Goal: Task Accomplishment & Management: Manage account settings

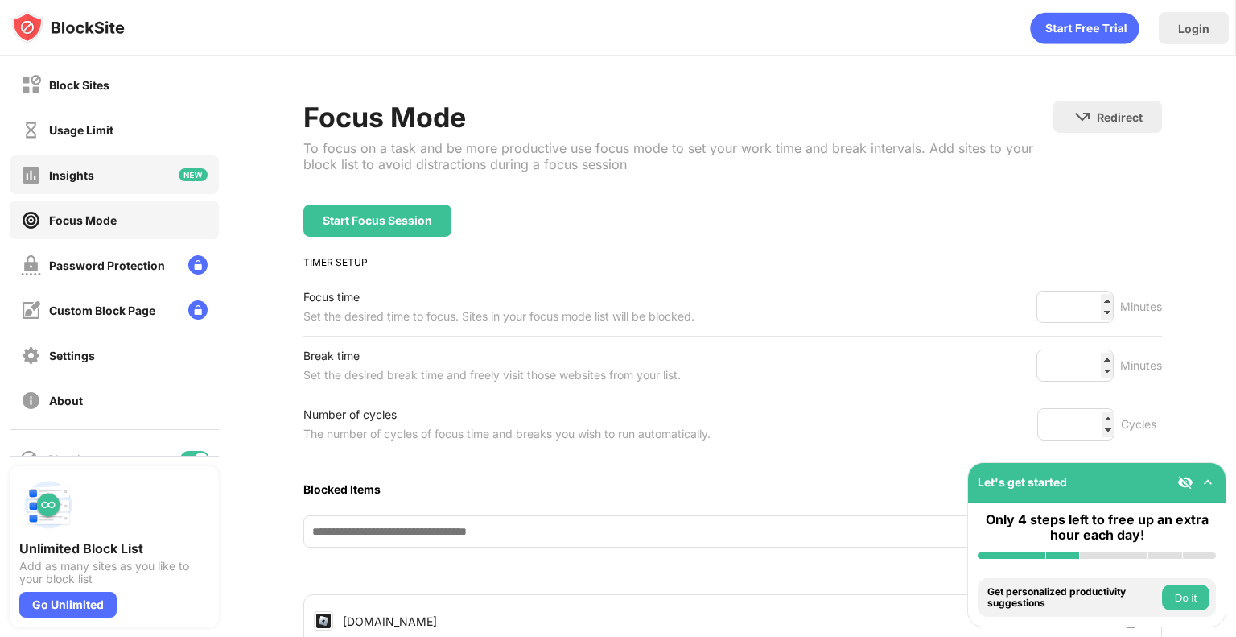
scroll to position [70, 0]
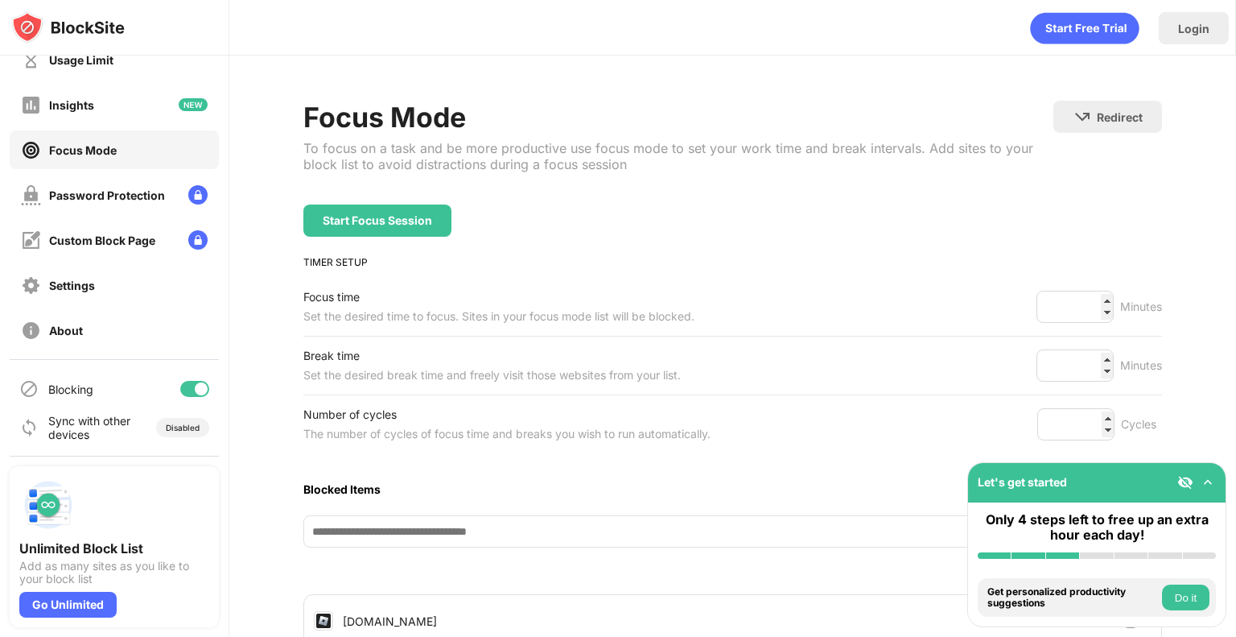
click at [180, 386] on div at bounding box center [194, 389] width 29 height 16
click at [177, 398] on div "Blocking" at bounding box center [114, 388] width 209 height 39
click at [181, 393] on div at bounding box center [194, 389] width 29 height 16
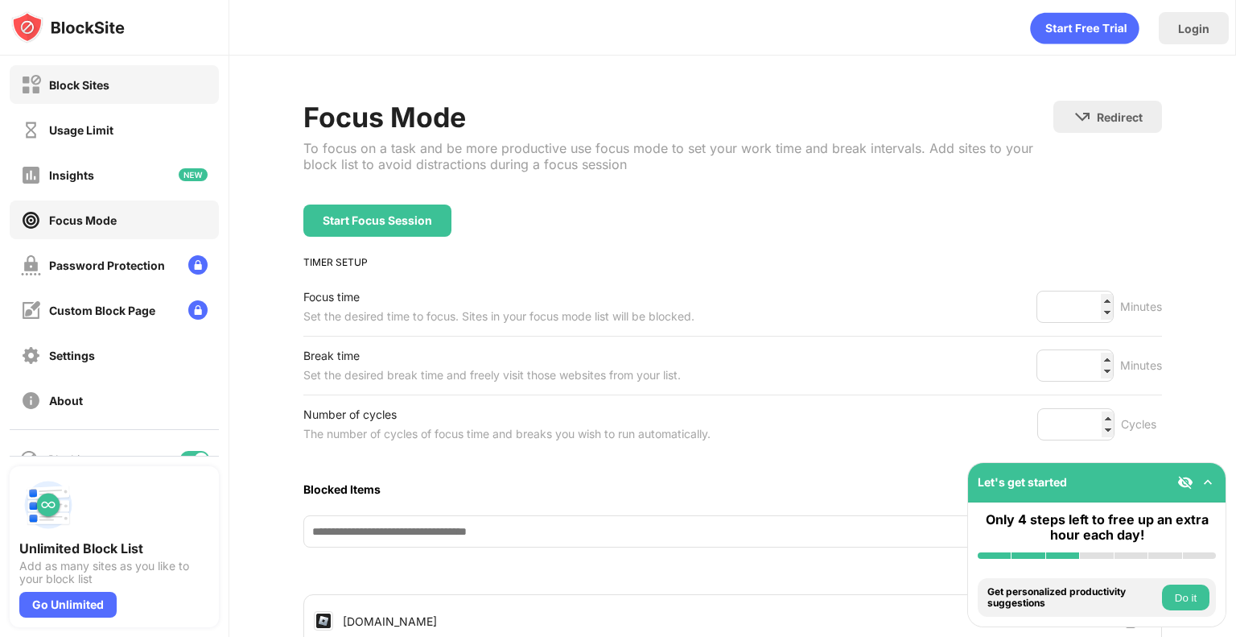
click at [85, 68] on div "Block Sites" at bounding box center [114, 84] width 209 height 39
click at [180, 453] on div at bounding box center [194, 459] width 29 height 16
click at [182, 454] on div at bounding box center [188, 458] width 13 height 13
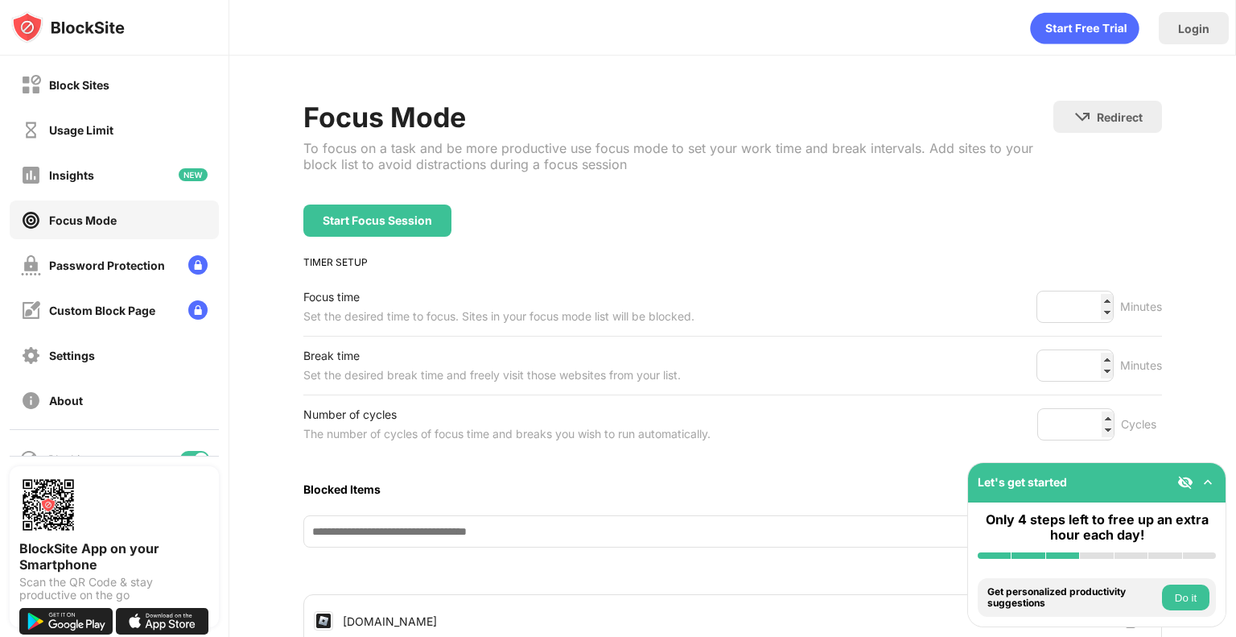
click at [186, 456] on div "BlockSite App on your Smartphone Scan the QR Code & stay productive on the go" at bounding box center [114, 546] width 229 height 181
click at [171, 447] on div "Blocking" at bounding box center [114, 458] width 209 height 39
click at [175, 449] on div "Blocking" at bounding box center [114, 458] width 209 height 39
click at [179, 444] on div "Blocking" at bounding box center [114, 458] width 209 height 39
click at [180, 453] on div at bounding box center [194, 459] width 29 height 16
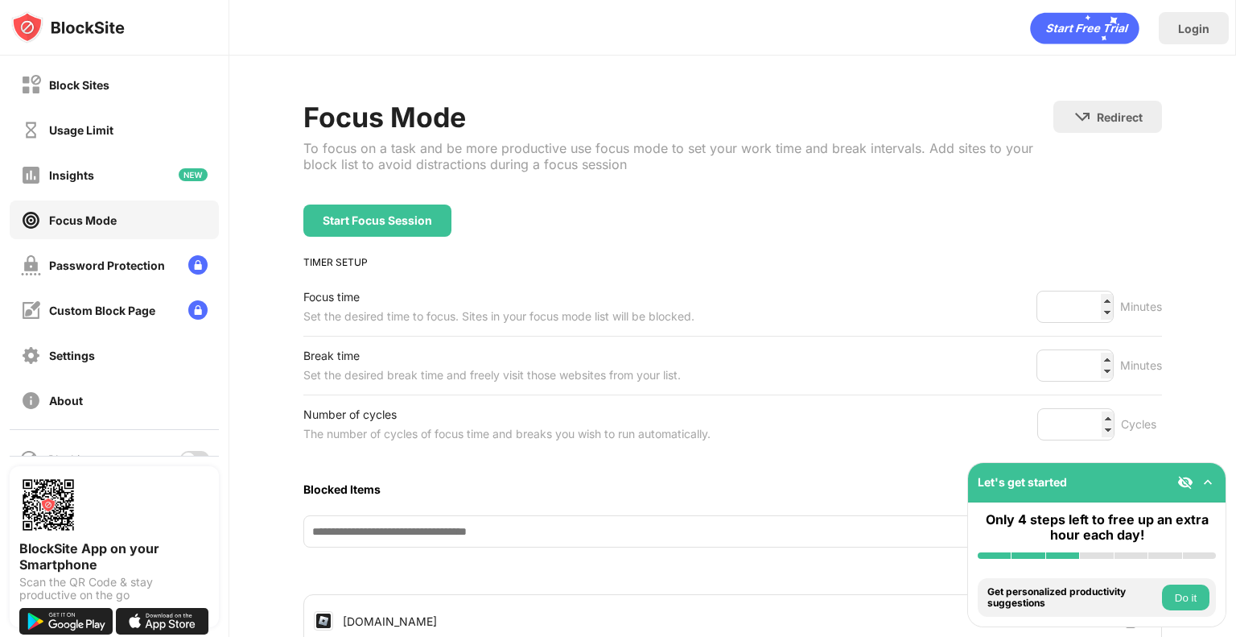
click at [187, 454] on div at bounding box center [194, 459] width 29 height 16
